Goal: Task Accomplishment & Management: Manage account settings

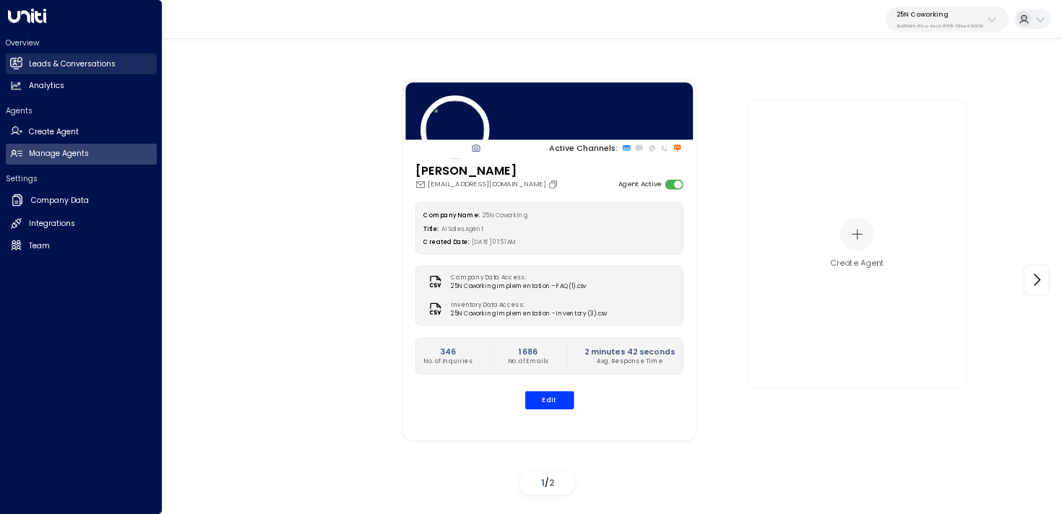
click at [19, 58] on icon at bounding box center [16, 63] width 12 height 12
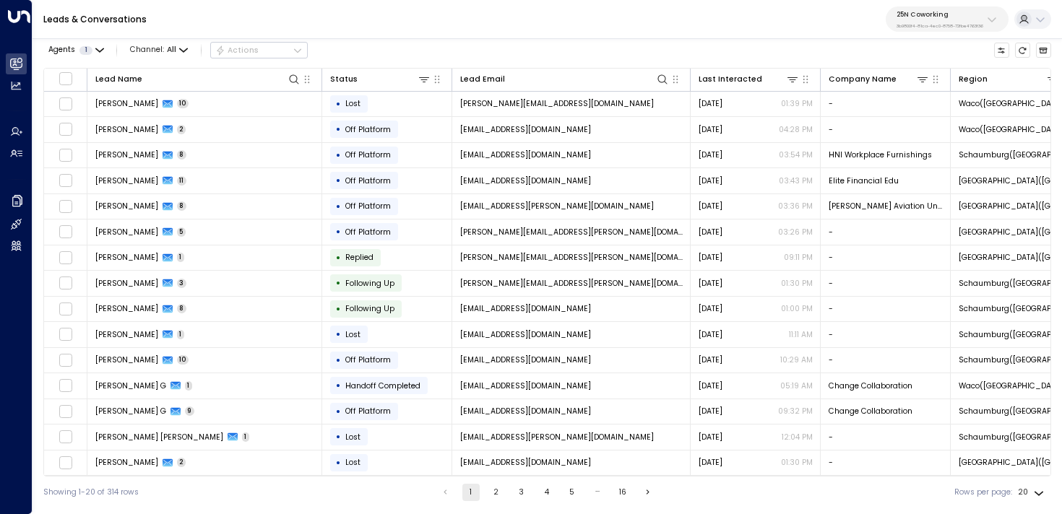
click at [933, 23] on p "3b9800f4-81ca-4ec0-8758-72fbe4763f36" at bounding box center [939, 26] width 87 height 6
type input "*****"
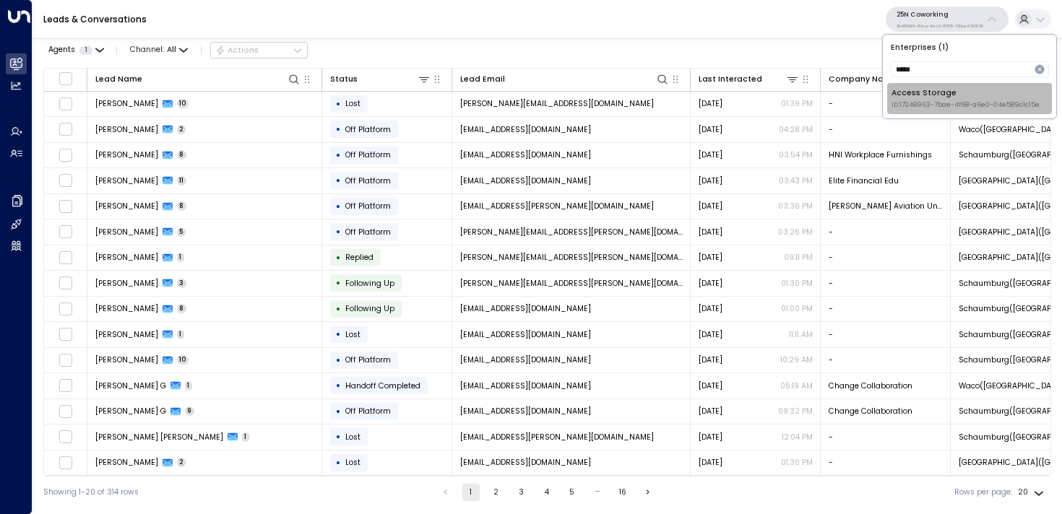
click at [918, 97] on div "Access Storage ID: 17248963-7bae-4f68-a6e0-04e589c1c15e" at bounding box center [965, 98] width 148 height 22
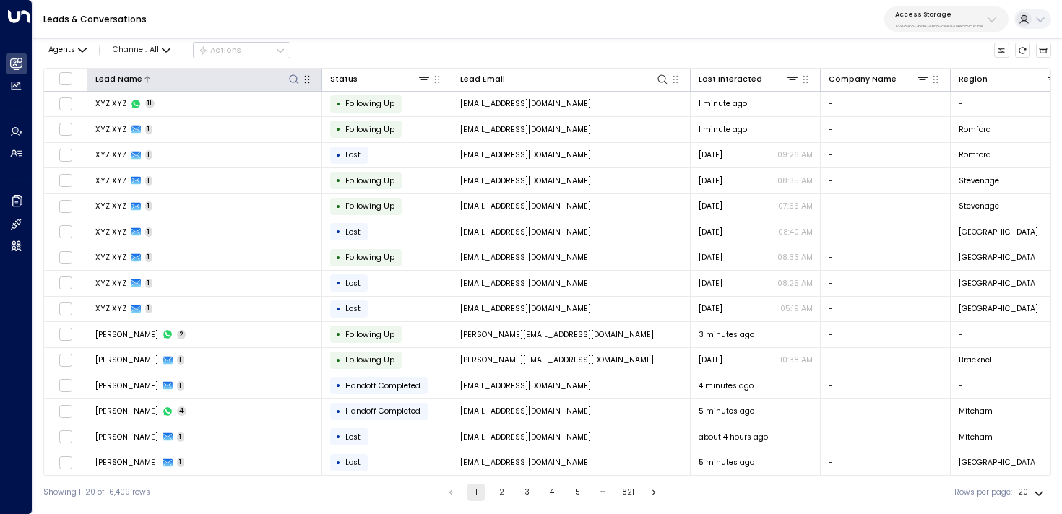
click at [290, 77] on icon at bounding box center [293, 78] width 9 height 9
type input "*******"
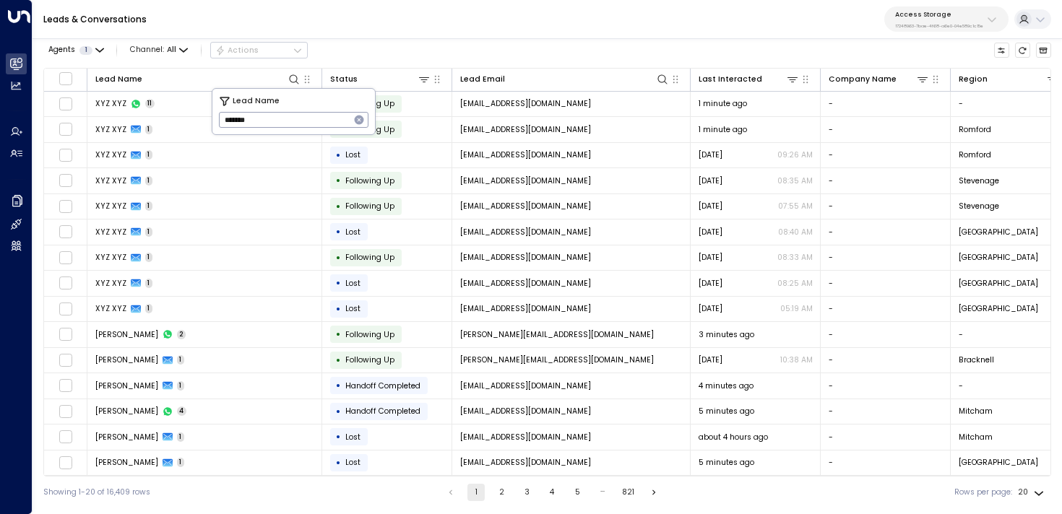
click at [449, 52] on div "Agents 1 Channel: All Actions" at bounding box center [546, 50] width 1007 height 25
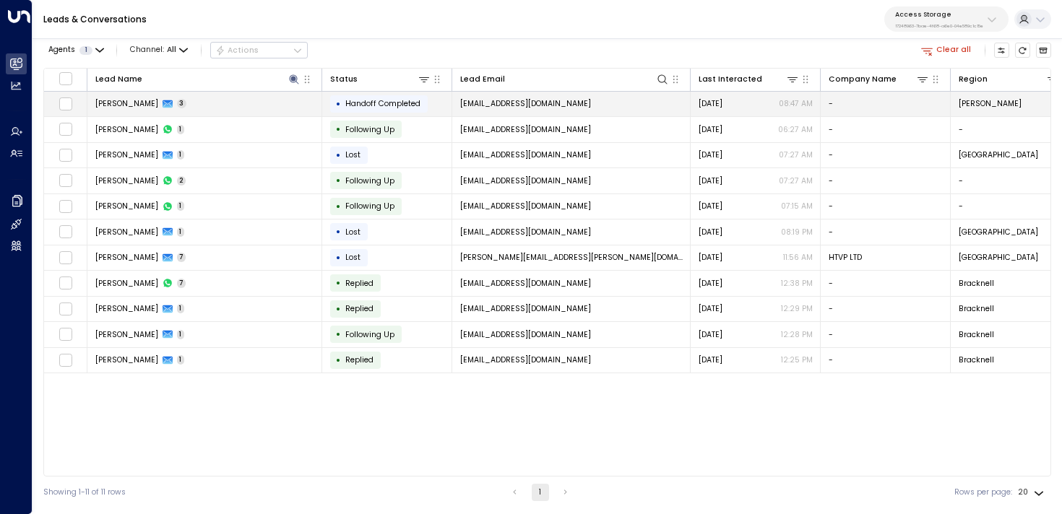
click at [274, 100] on td "Shannon Oyemade 3" at bounding box center [204, 104] width 235 height 25
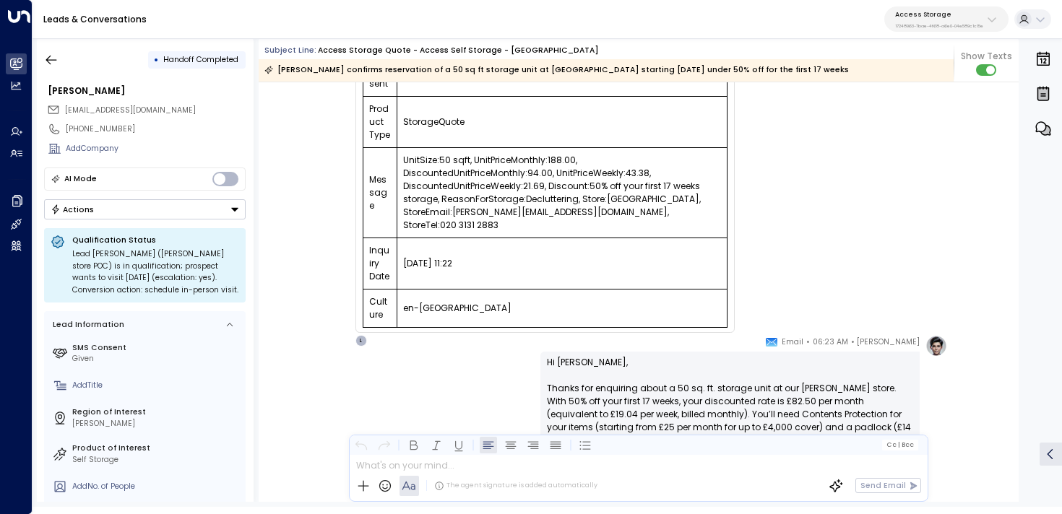
scroll to position [429, 0]
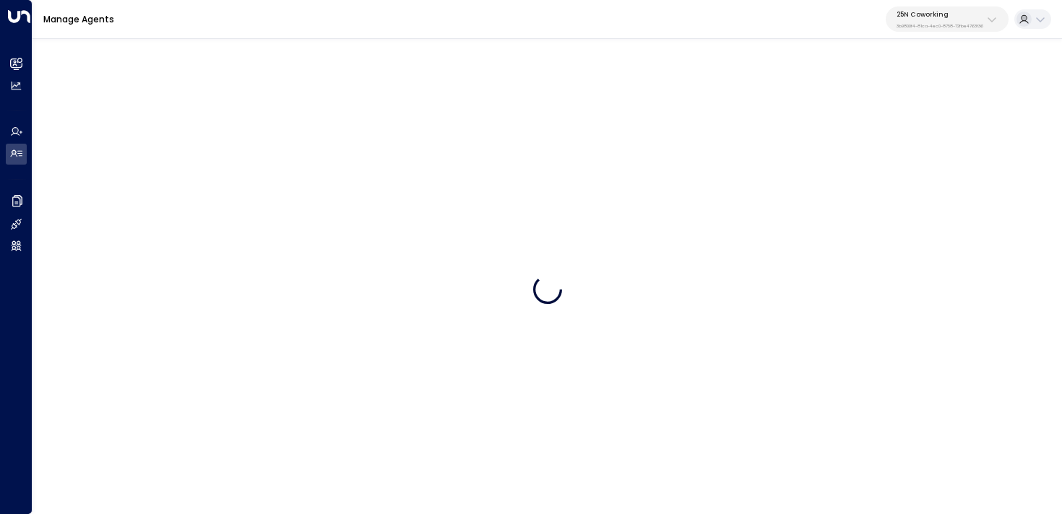
click at [964, 21] on div "25N Coworking 3b9800f4-81ca-4ec0-8758-72fbe4763f36" at bounding box center [939, 19] width 87 height 19
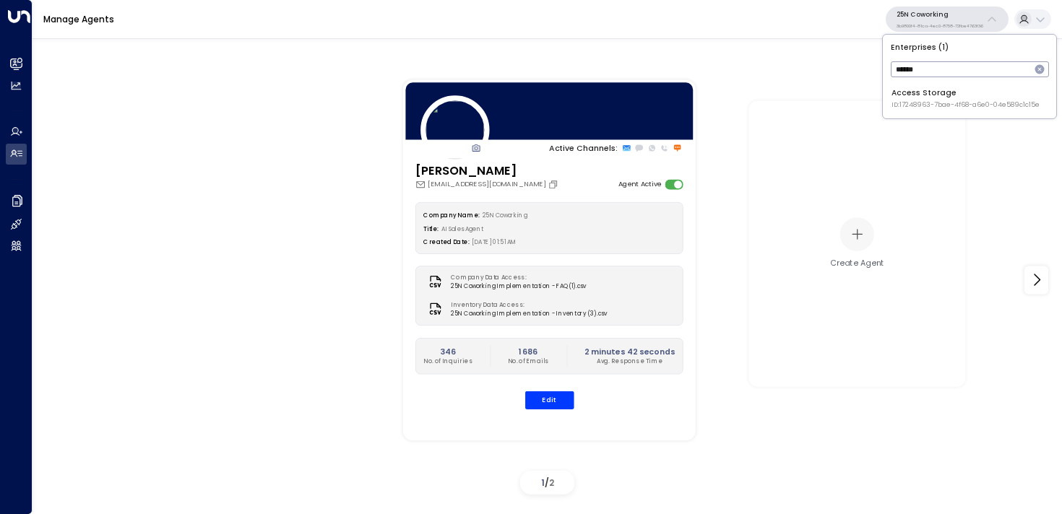
type input "******"
click at [914, 103] on span "ID: 17248963-7bae-4f68-a6e0-04e589c1c15e" at bounding box center [965, 105] width 148 height 10
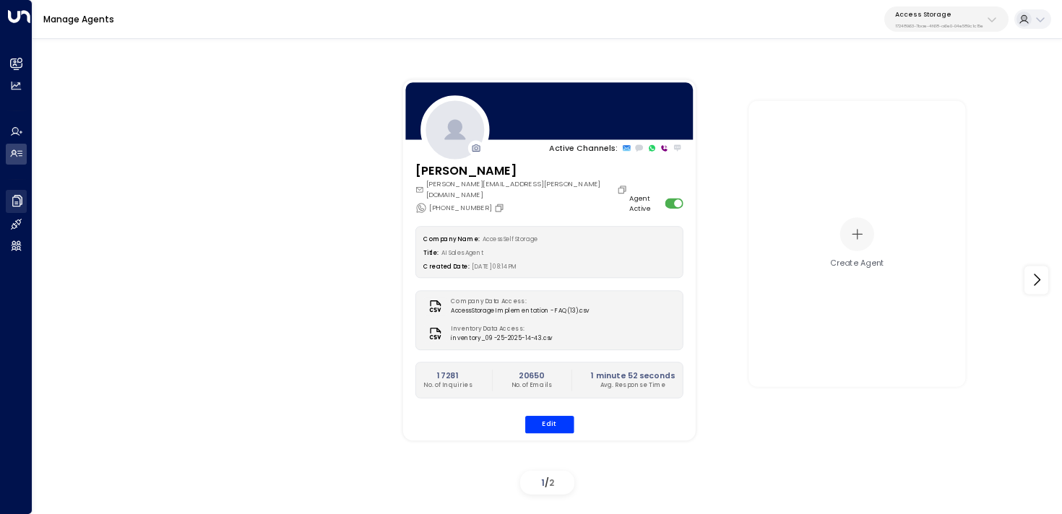
click at [22, 207] on icon at bounding box center [17, 201] width 14 height 14
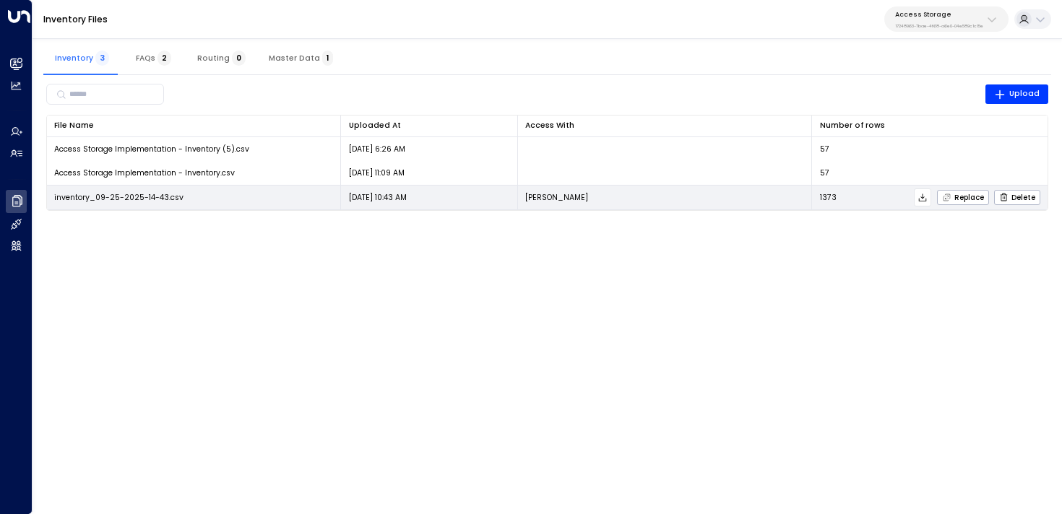
click at [920, 194] on icon at bounding box center [922, 198] width 10 height 10
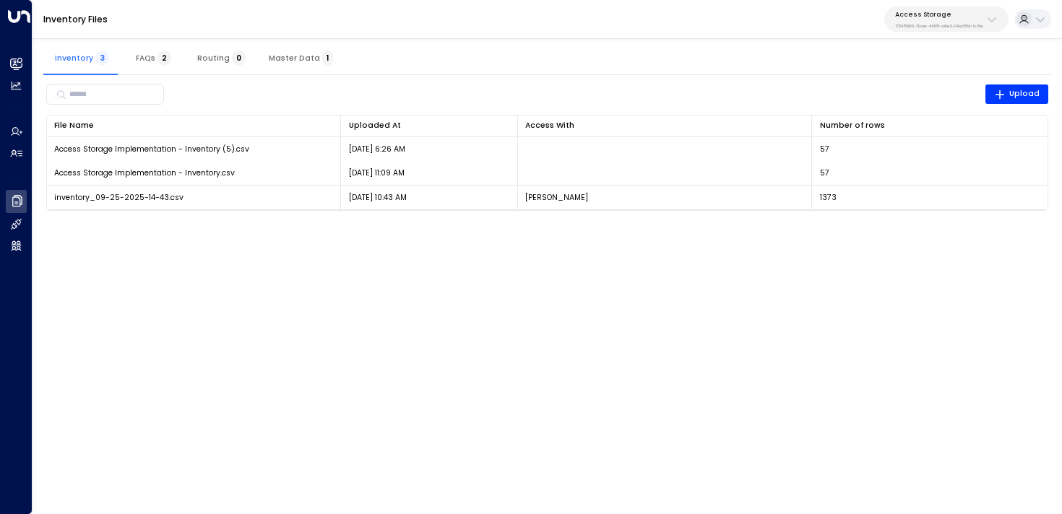
click at [317, 225] on html "Overview Leads & Conversations Leads & Conversations Analytics Analytics Agents…" at bounding box center [531, 112] width 1062 height 225
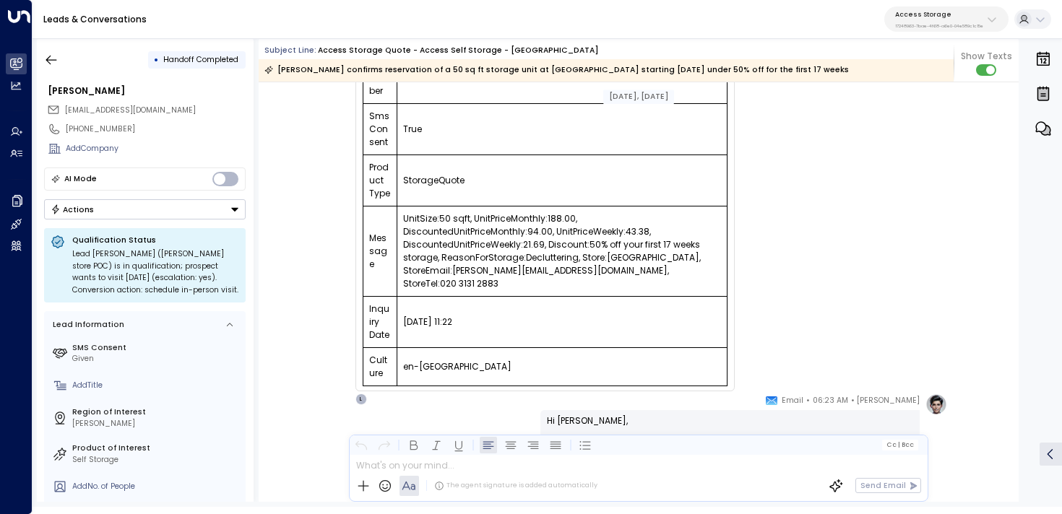
scroll to position [352, 0]
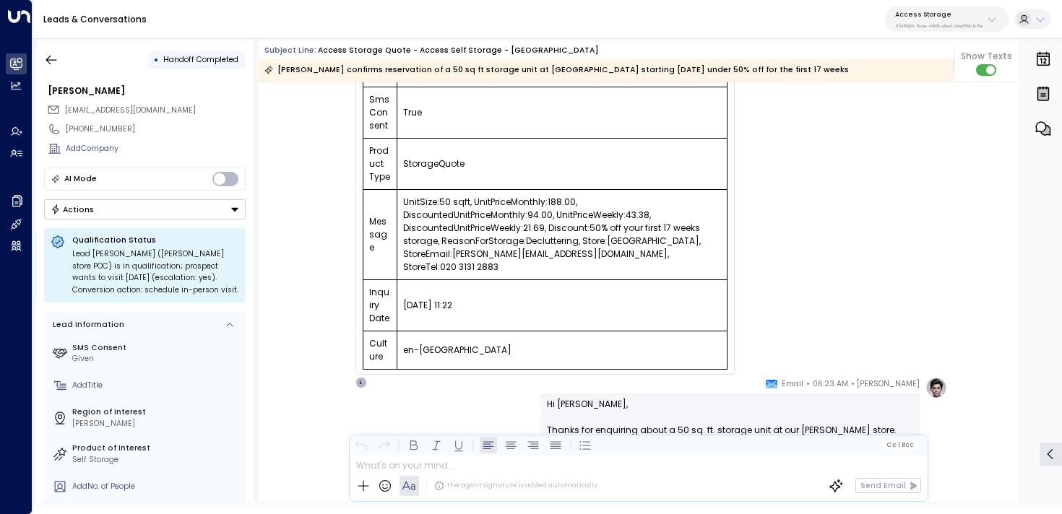
click at [615, 225] on td "UnitSize:50 sqft, UnitPriceMonthly:188.00, DiscountedUnitPriceMonthly:94.00, Un…" at bounding box center [561, 235] width 330 height 90
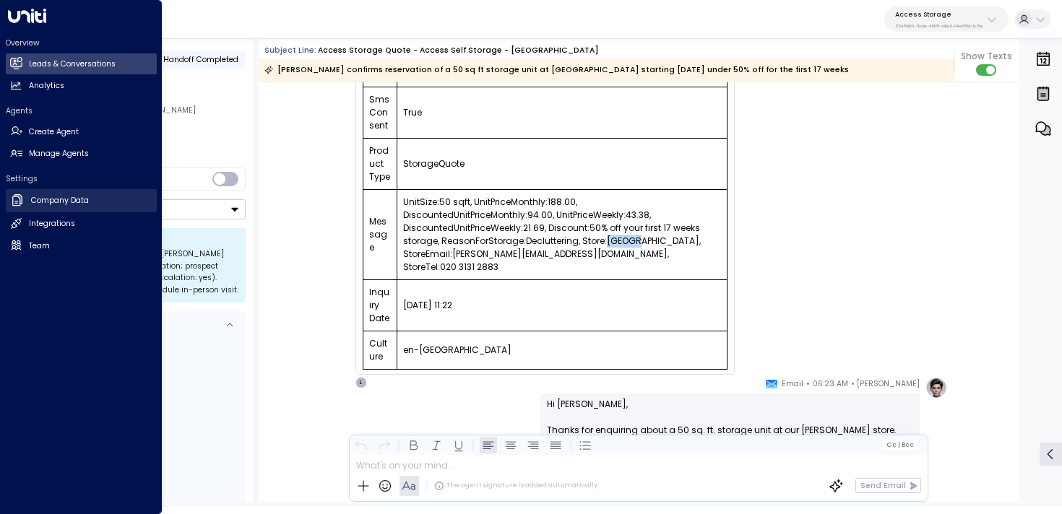
click at [82, 205] on h2 "Company Data" at bounding box center [60, 201] width 58 height 12
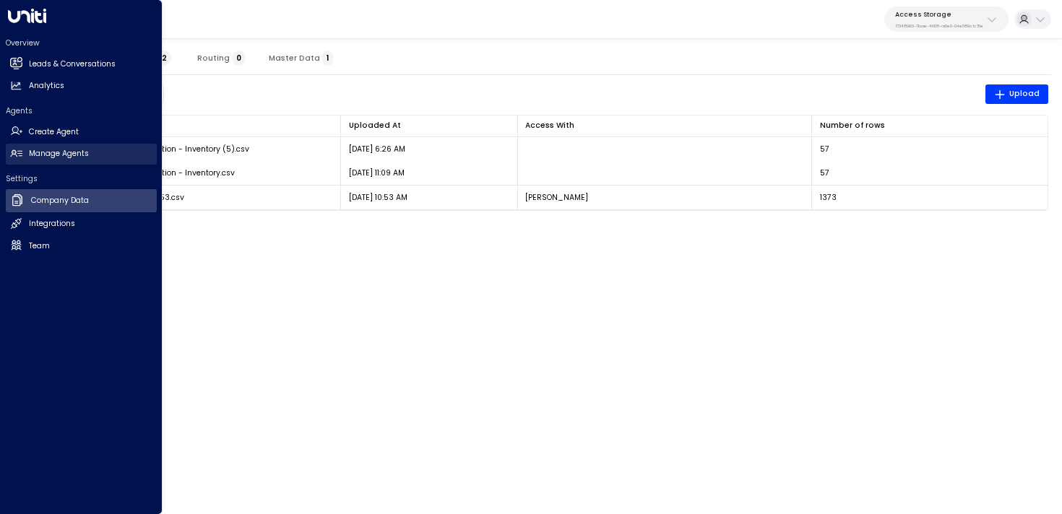
click at [12, 153] on icon at bounding box center [16, 153] width 12 height 7
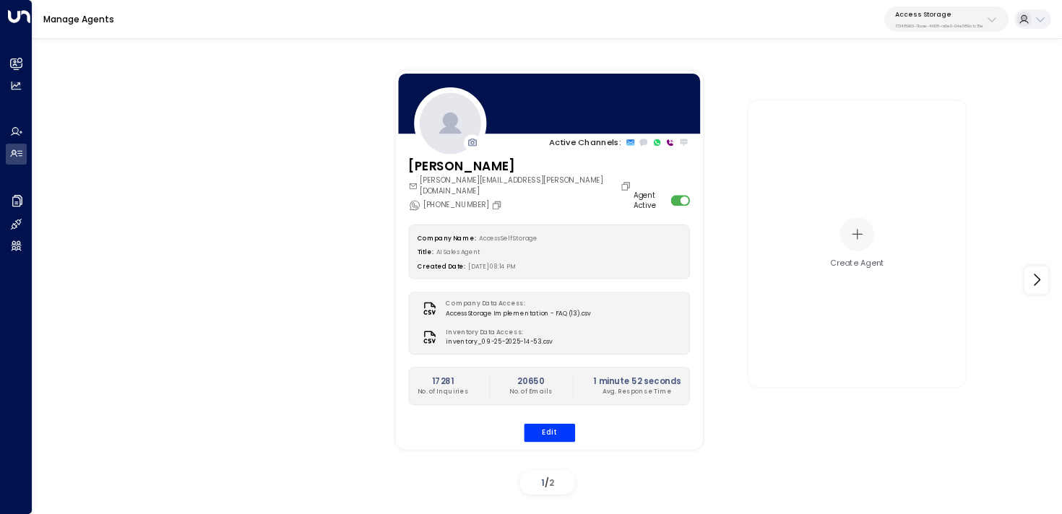
click at [555, 411] on div "Company Name: Access Self Storage Title: AI Sales Agent Created Date: [DATE] 08…" at bounding box center [549, 333] width 282 height 218
click at [542, 423] on button "Edit" at bounding box center [548, 432] width 51 height 19
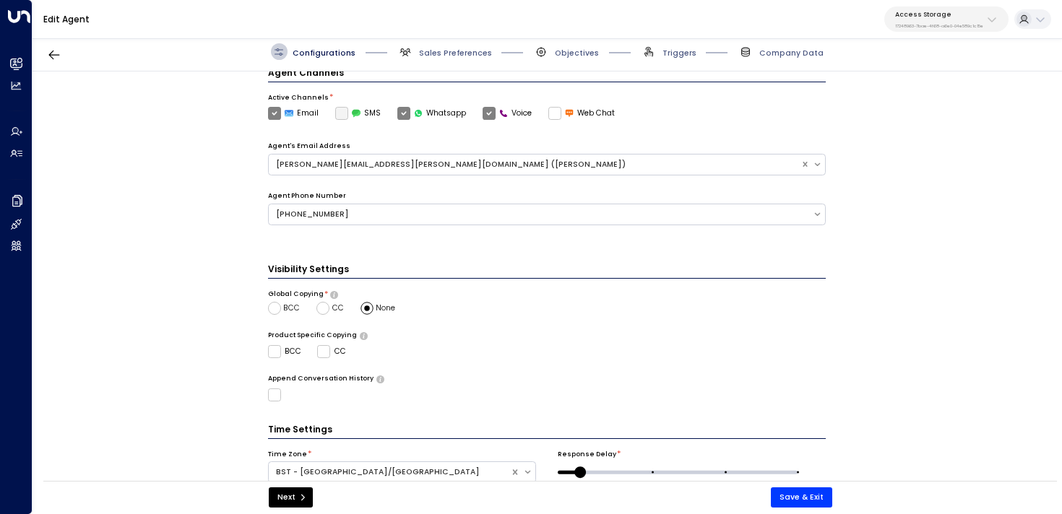
click at [461, 45] on span "Sales Preferences" at bounding box center [444, 51] width 95 height 17
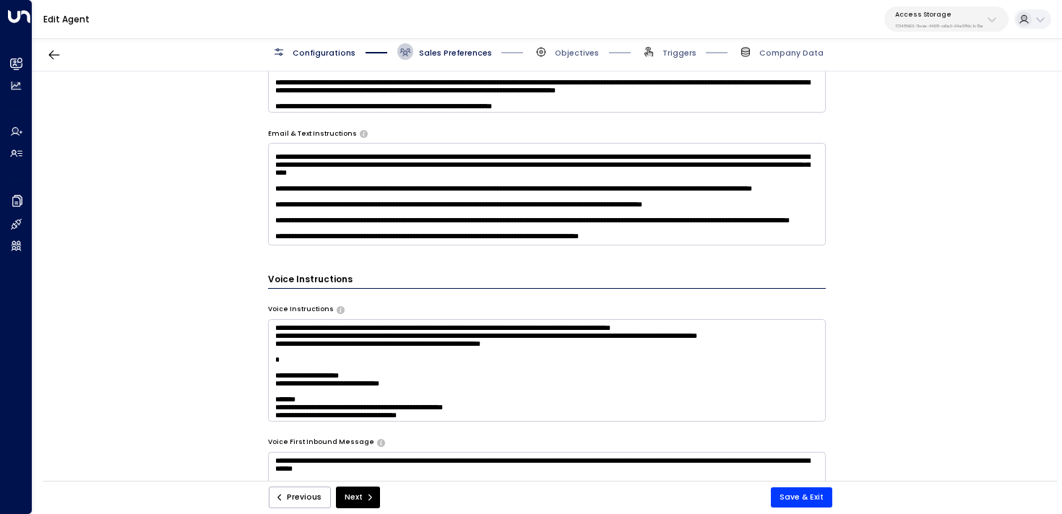
scroll to position [372, 0]
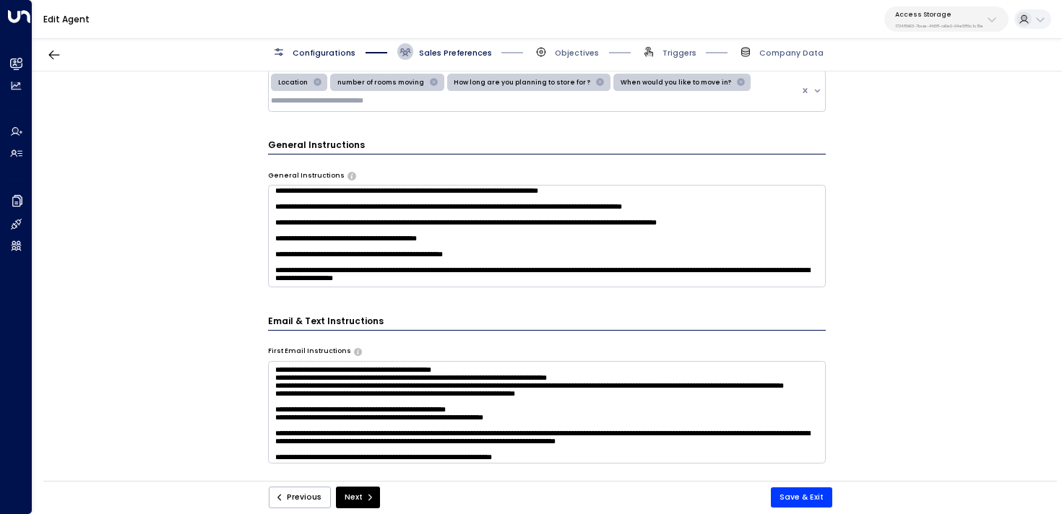
click at [387, 391] on textarea at bounding box center [547, 412] width 558 height 103
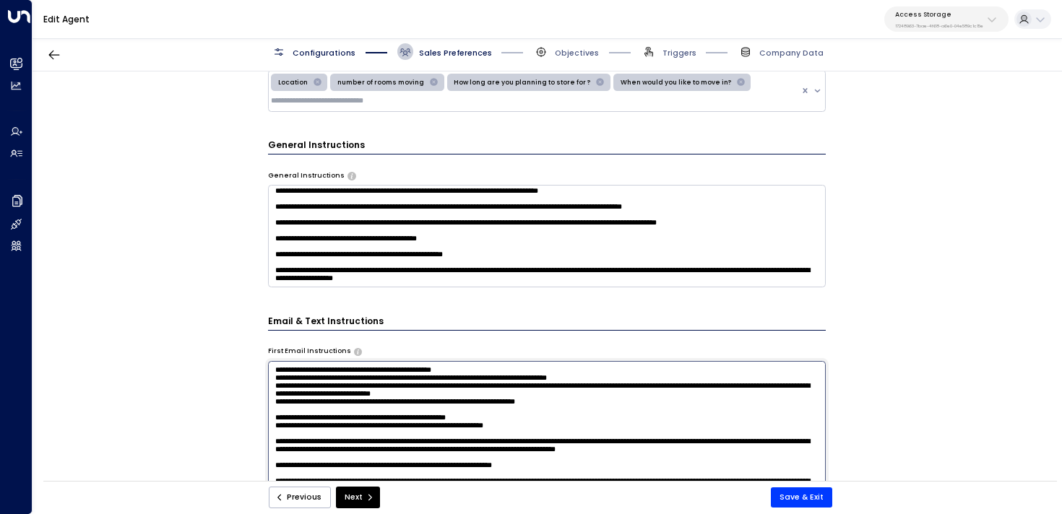
type textarea "**********"
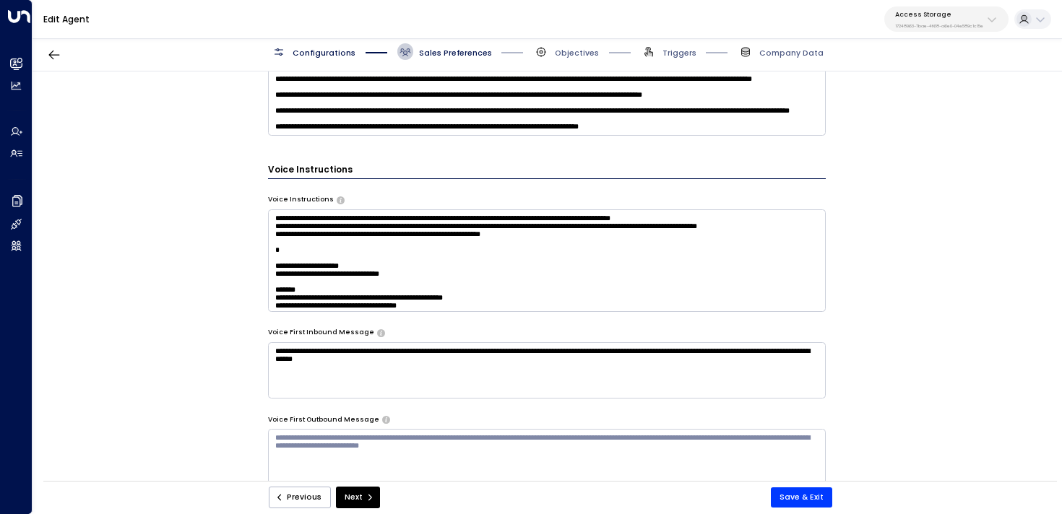
scroll to position [617, 0]
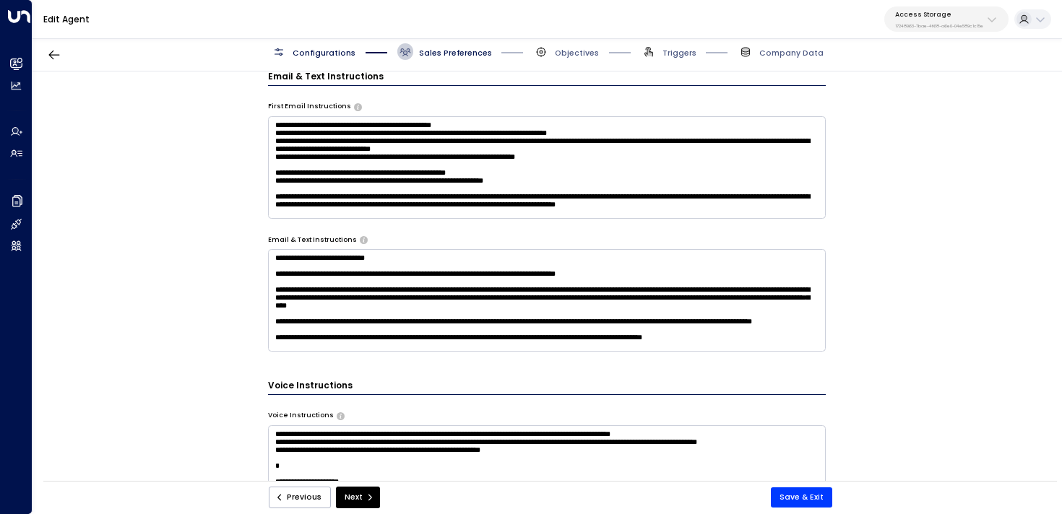
click at [543, 148] on textarea at bounding box center [547, 167] width 558 height 103
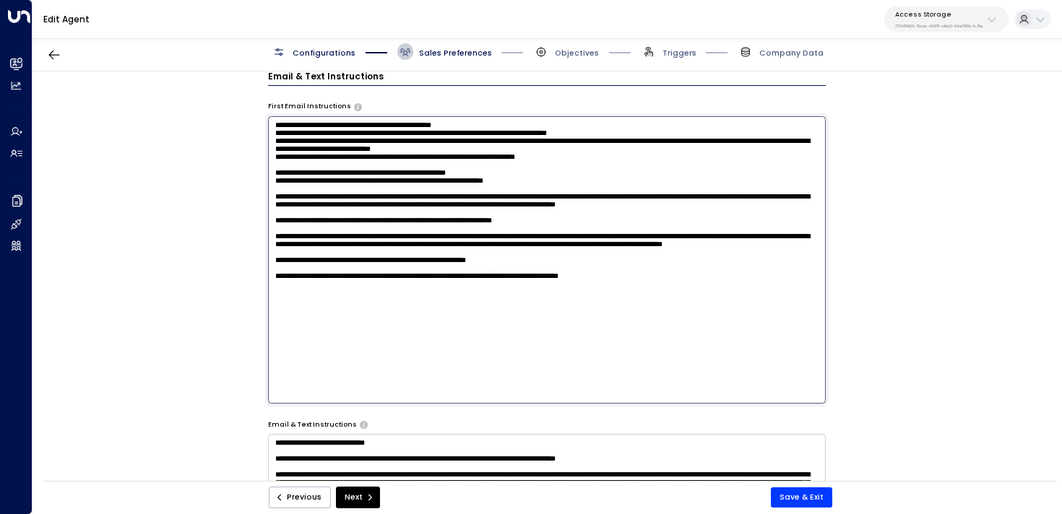
drag, startPoint x: 543, startPoint y: 148, endPoint x: 397, endPoint y: 149, distance: 145.9
click at [397, 149] on textarea at bounding box center [547, 259] width 558 height 287
click at [797, 502] on button "Save & Exit" at bounding box center [801, 497] width 61 height 20
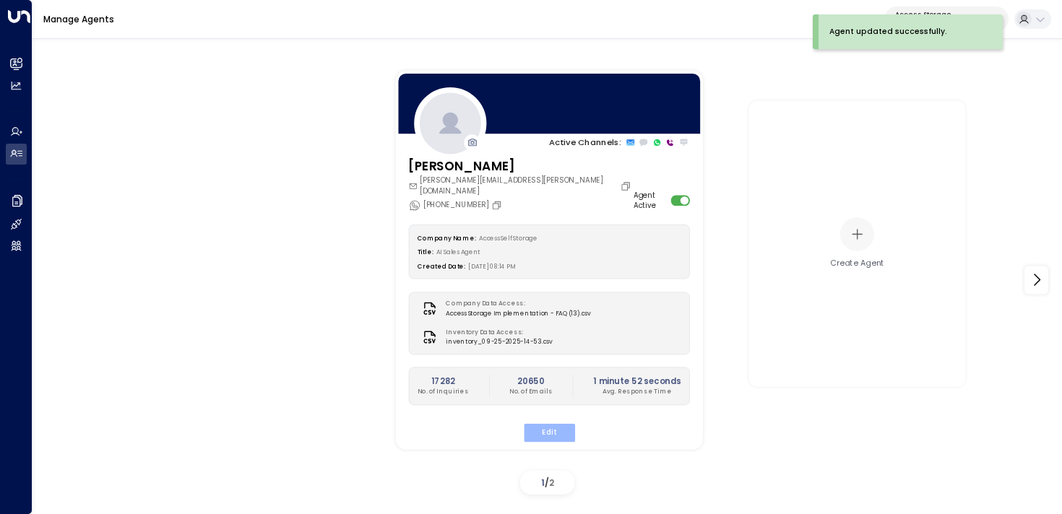
click at [552, 423] on button "Edit" at bounding box center [548, 432] width 51 height 19
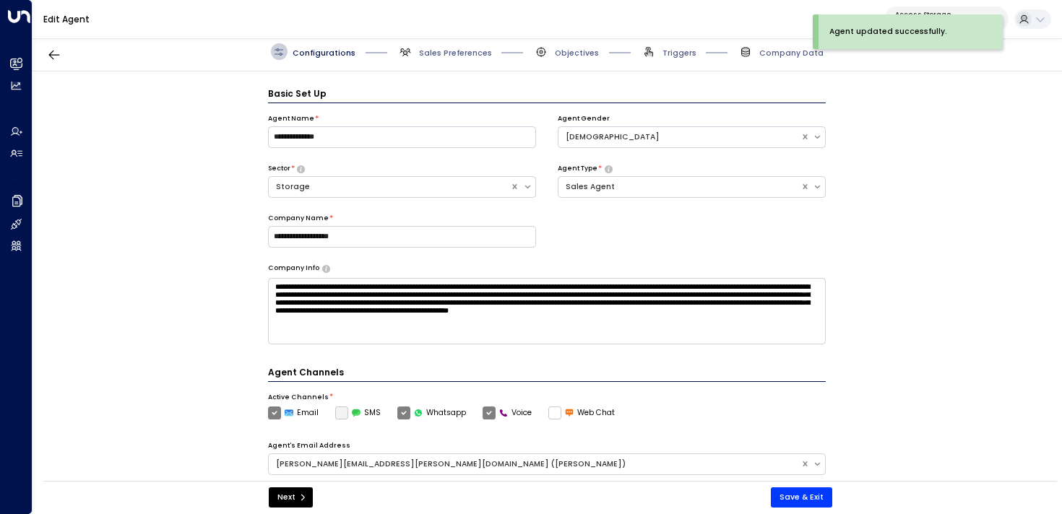
scroll to position [16, 0]
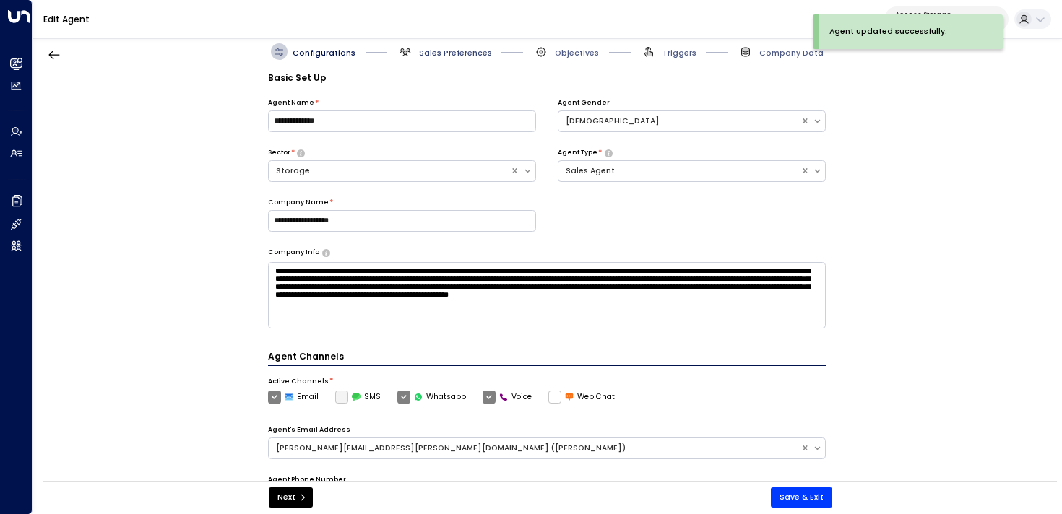
click at [428, 57] on span "Sales Preferences" at bounding box center [455, 53] width 73 height 11
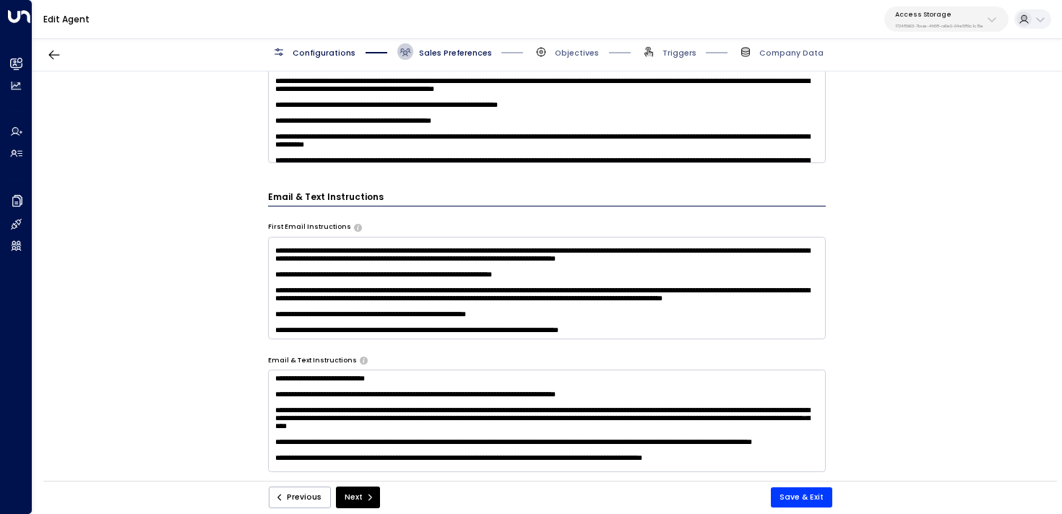
scroll to position [142, 0]
click at [799, 502] on button "Save & Exit" at bounding box center [801, 497] width 61 height 20
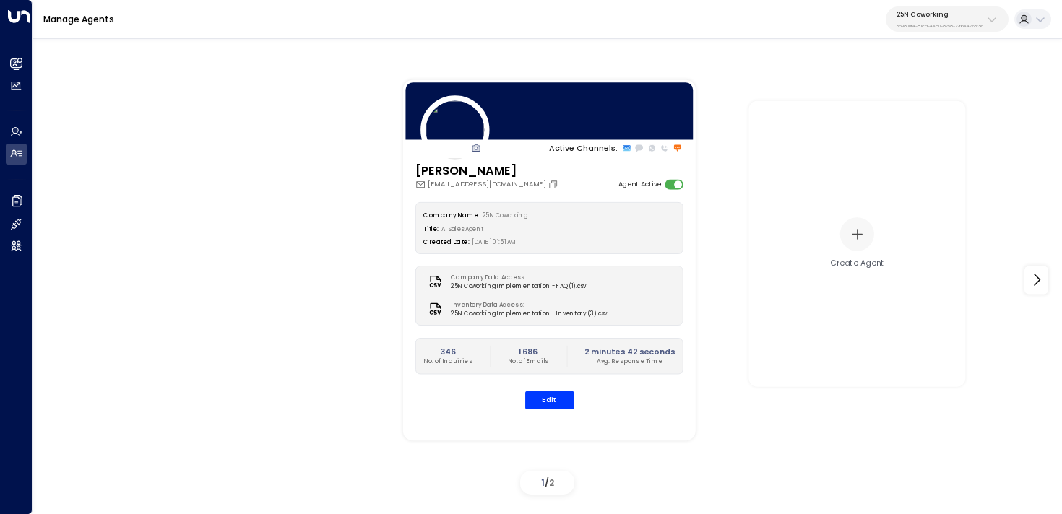
click at [903, 19] on div "25N Coworking 3b9800f4-81ca-4ec0-8758-72fbe4763f36" at bounding box center [939, 19] width 87 height 19
type input "*****"
click at [906, 108] on span "ID: 58c4b32c-92b1-4356-be9b-1247e2c02228" at bounding box center [965, 105] width 149 height 10
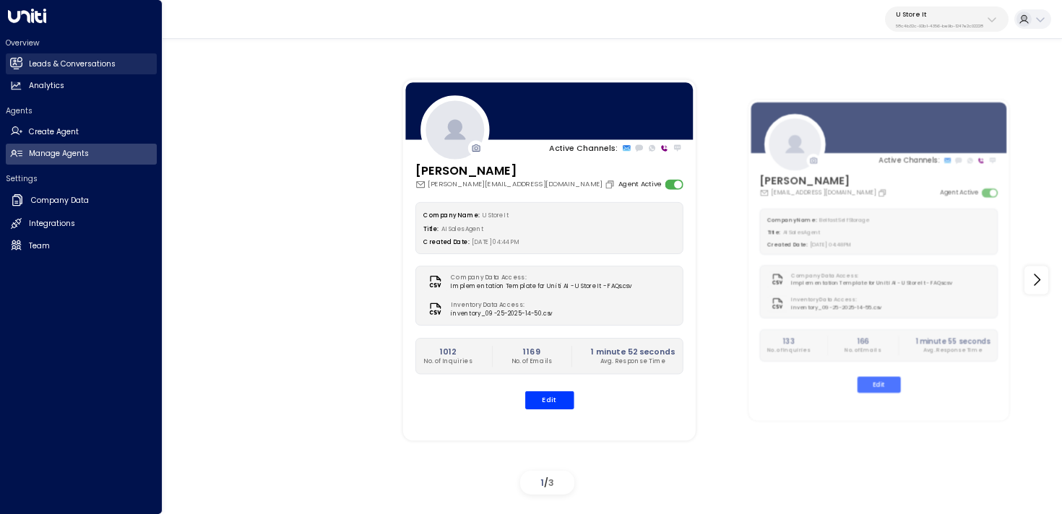
click at [12, 68] on icon at bounding box center [16, 63] width 12 height 12
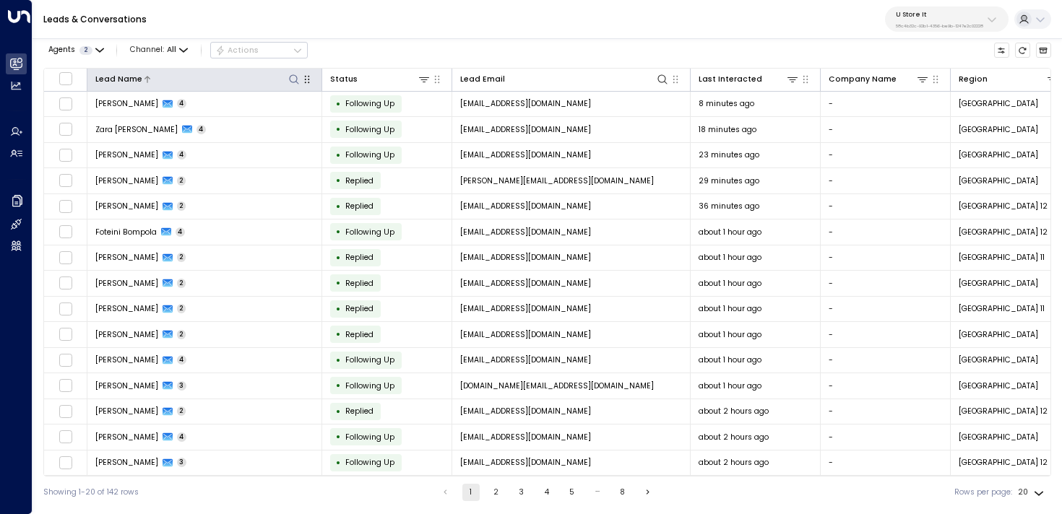
click at [299, 80] on icon at bounding box center [294, 80] width 12 height 12
type input "*****"
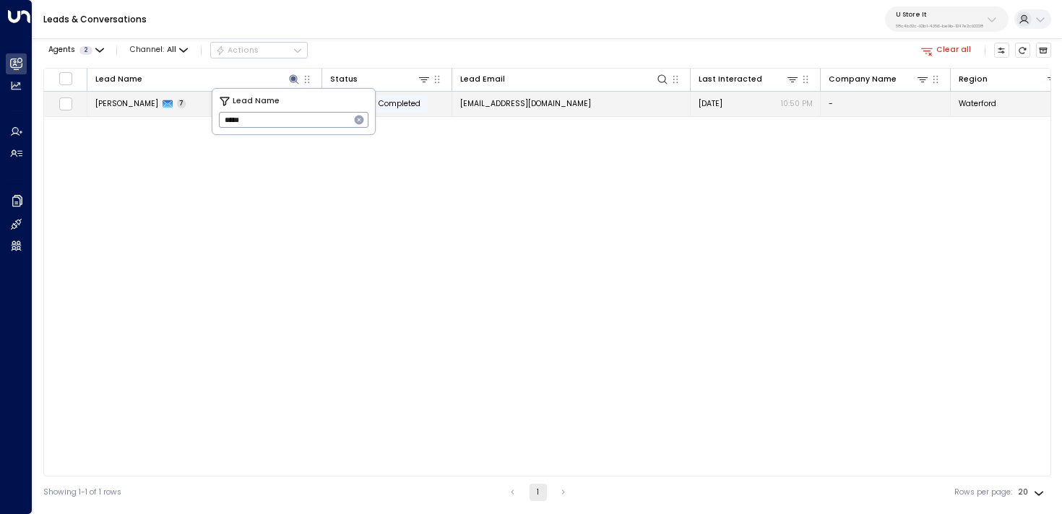
click at [168, 105] on div "Rayan Habbab 7" at bounding box center [140, 103] width 91 height 11
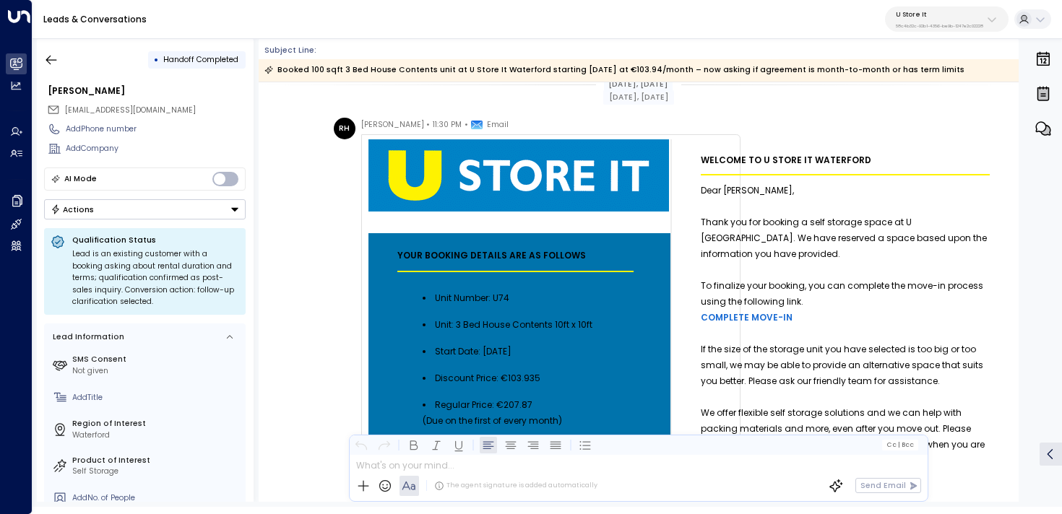
scroll to position [26, 0]
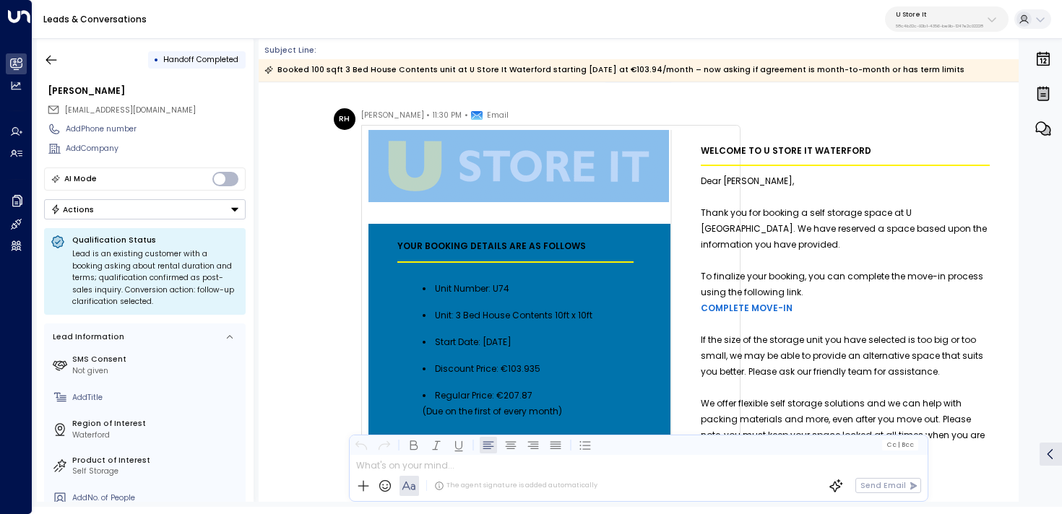
drag, startPoint x: 366, startPoint y: 129, endPoint x: 652, endPoint y: 261, distance: 314.7
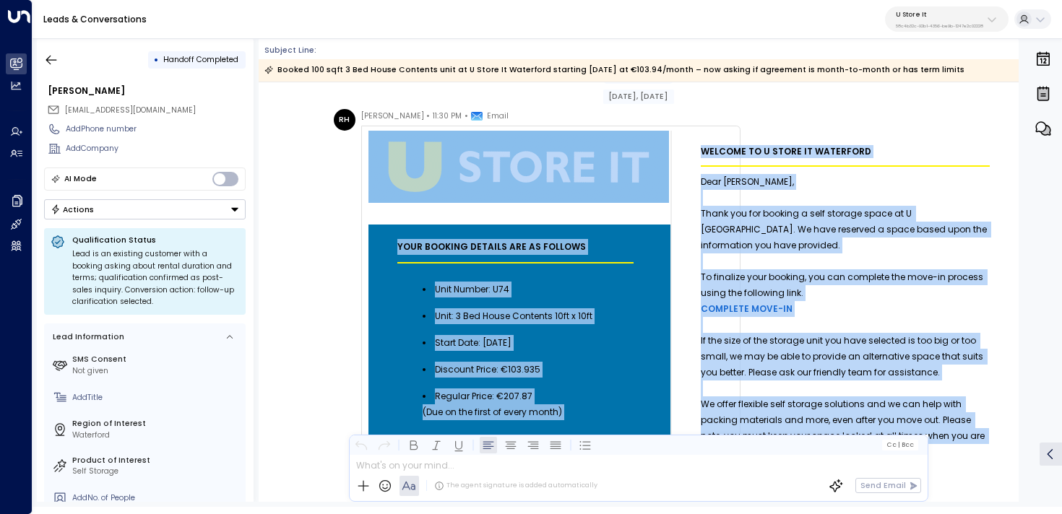
scroll to position [25, 0]
drag, startPoint x: 849, startPoint y: 284, endPoint x: 402, endPoint y: 139, distance: 470.7
copy tr "Your Booking Details are as follows Unit Number: U74 Unit: 3 Bed House Contents…"
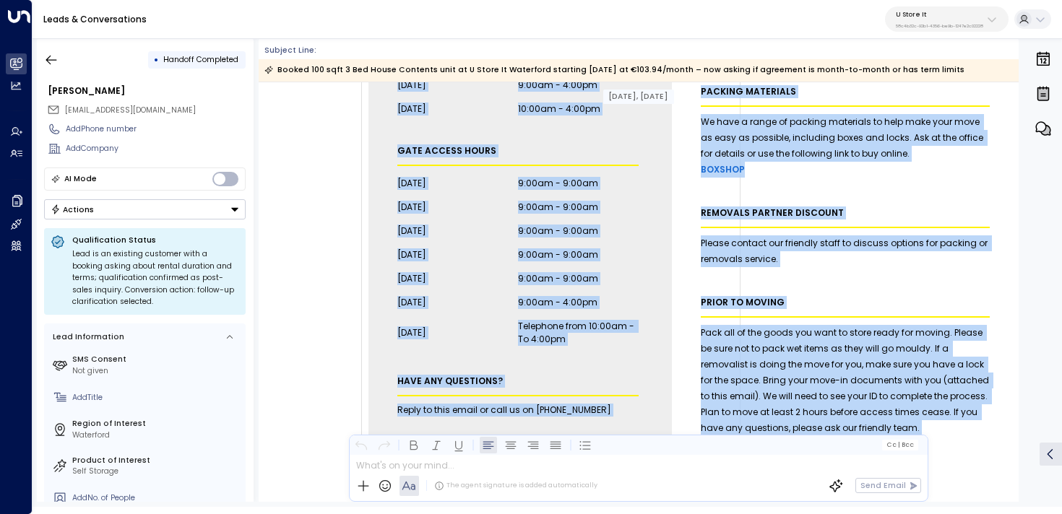
scroll to position [1002, 0]
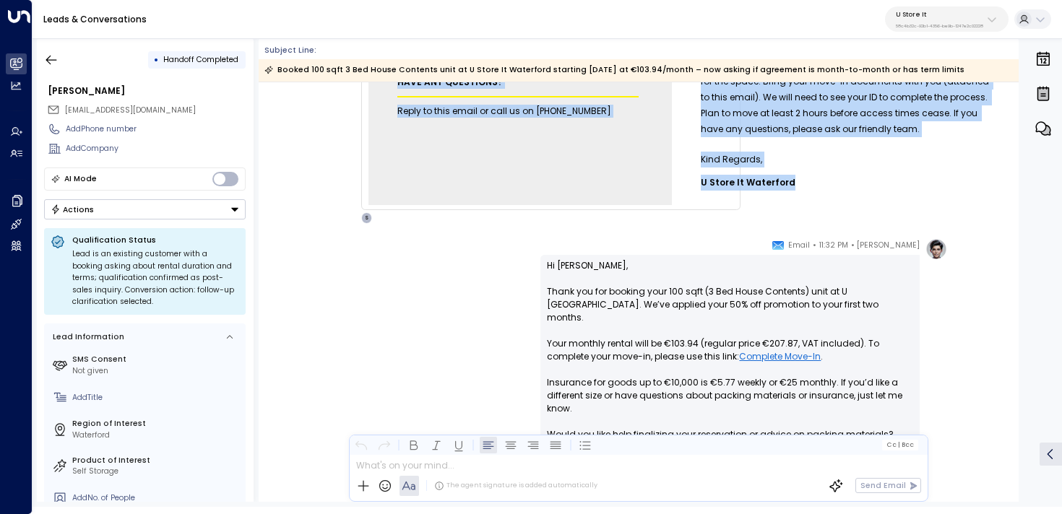
copy tr "Your Booking Details are as follows Unit Number: U74 Unit: 3 Bed House Contents…"
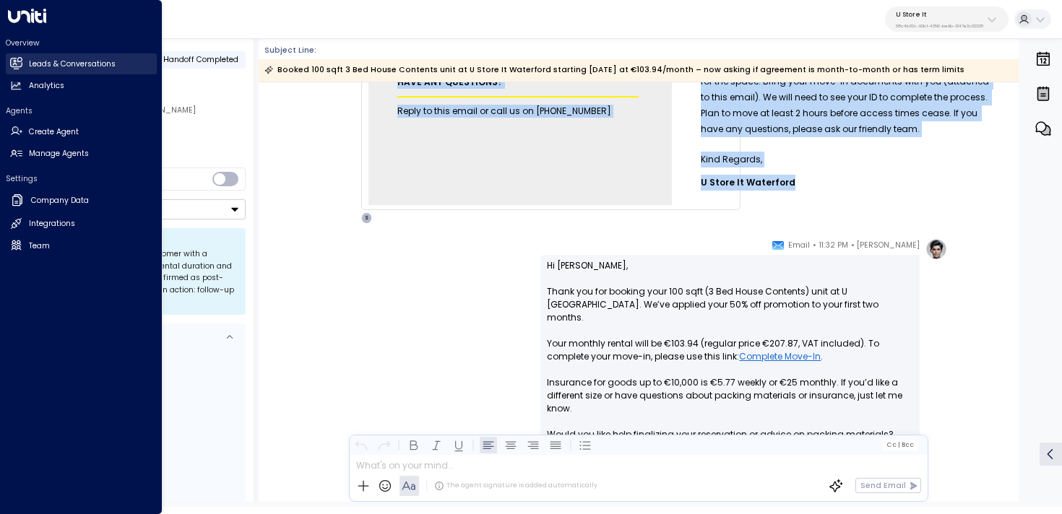
click at [38, 61] on h2 "Leads & Conversations" at bounding box center [72, 64] width 87 height 12
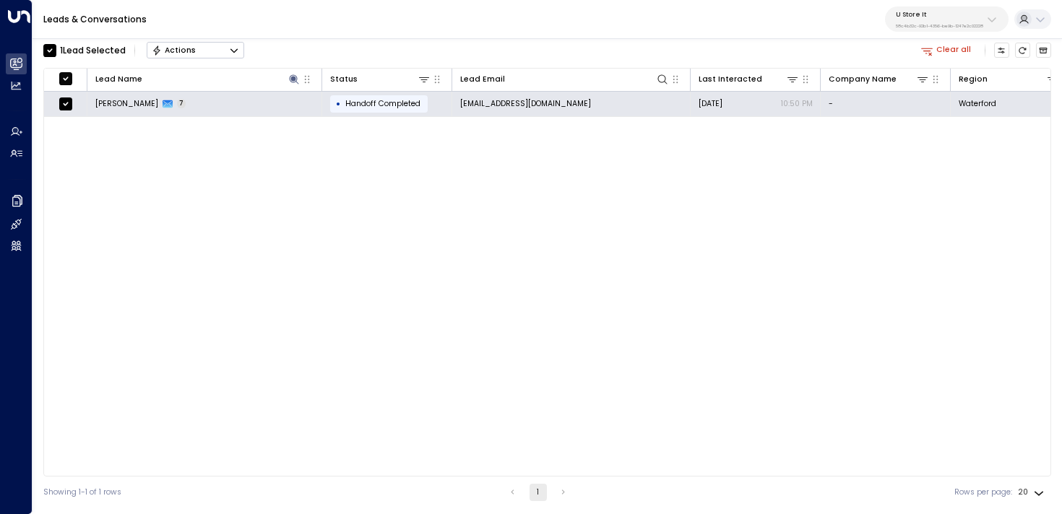
click at [226, 53] on button "Actions" at bounding box center [195, 50] width 97 height 17
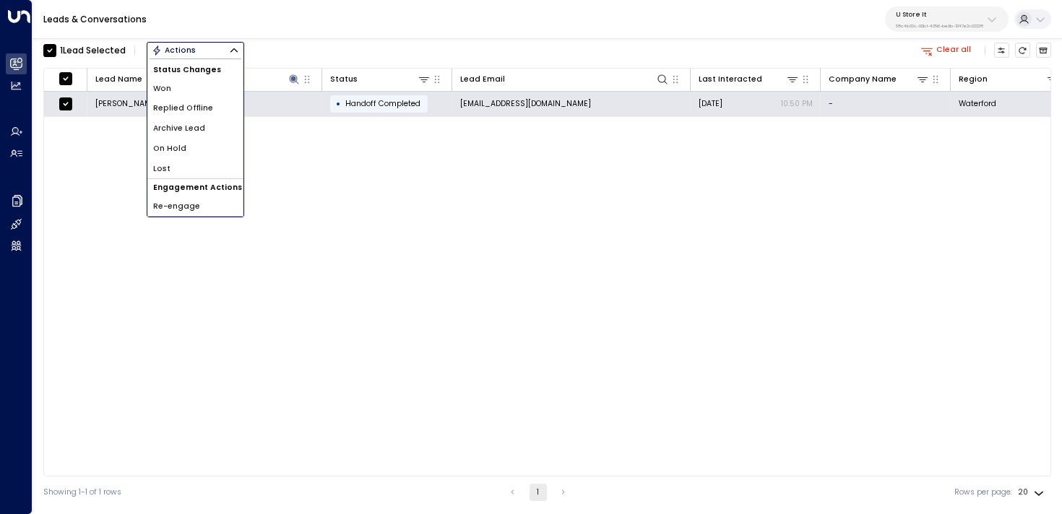
click at [191, 129] on span "Archive Lead" at bounding box center [179, 129] width 52 height 12
